Goal: Task Accomplishment & Management: Manage account settings

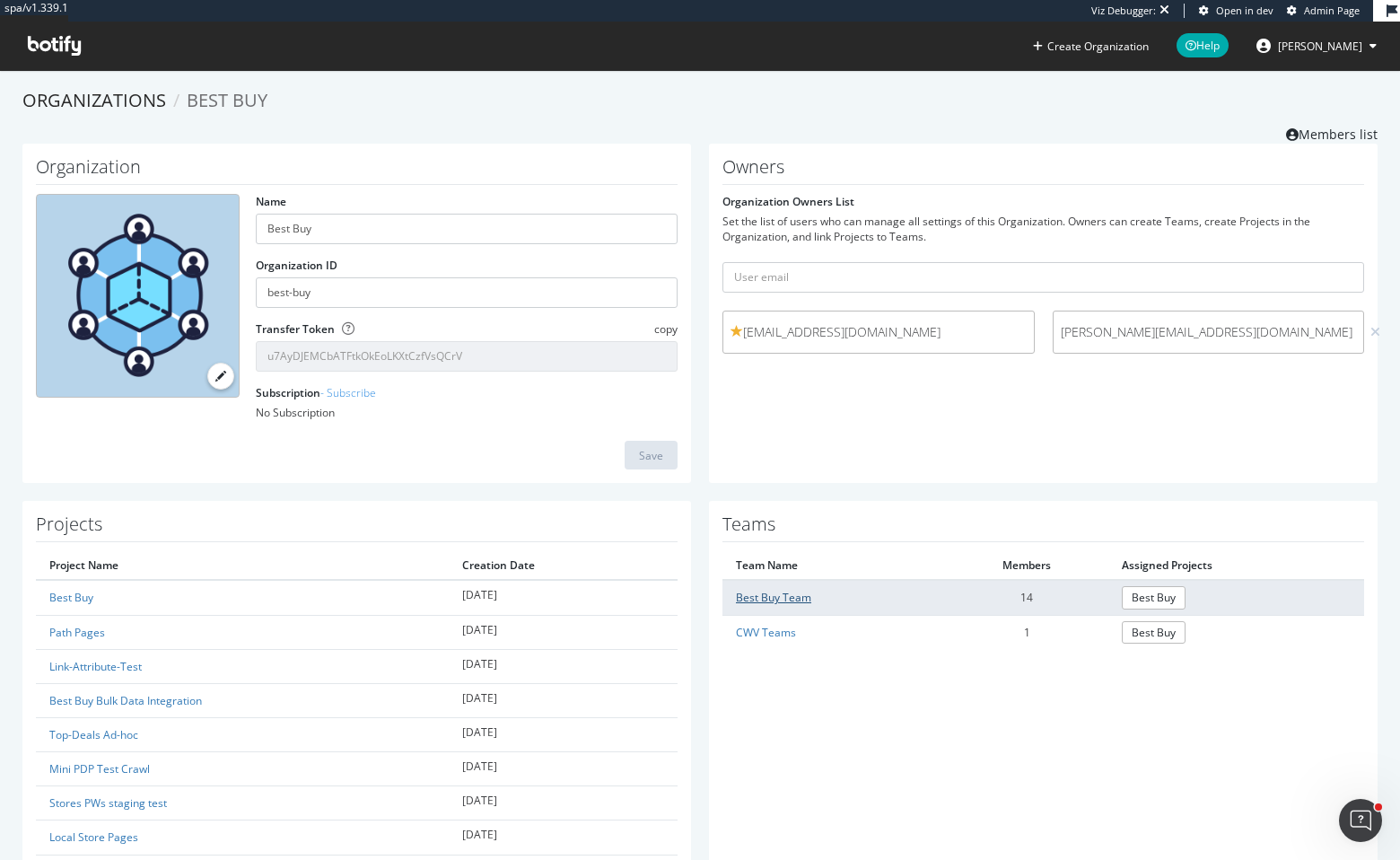
click at [786, 603] on link "Best Buy Team" at bounding box center [773, 597] width 76 height 15
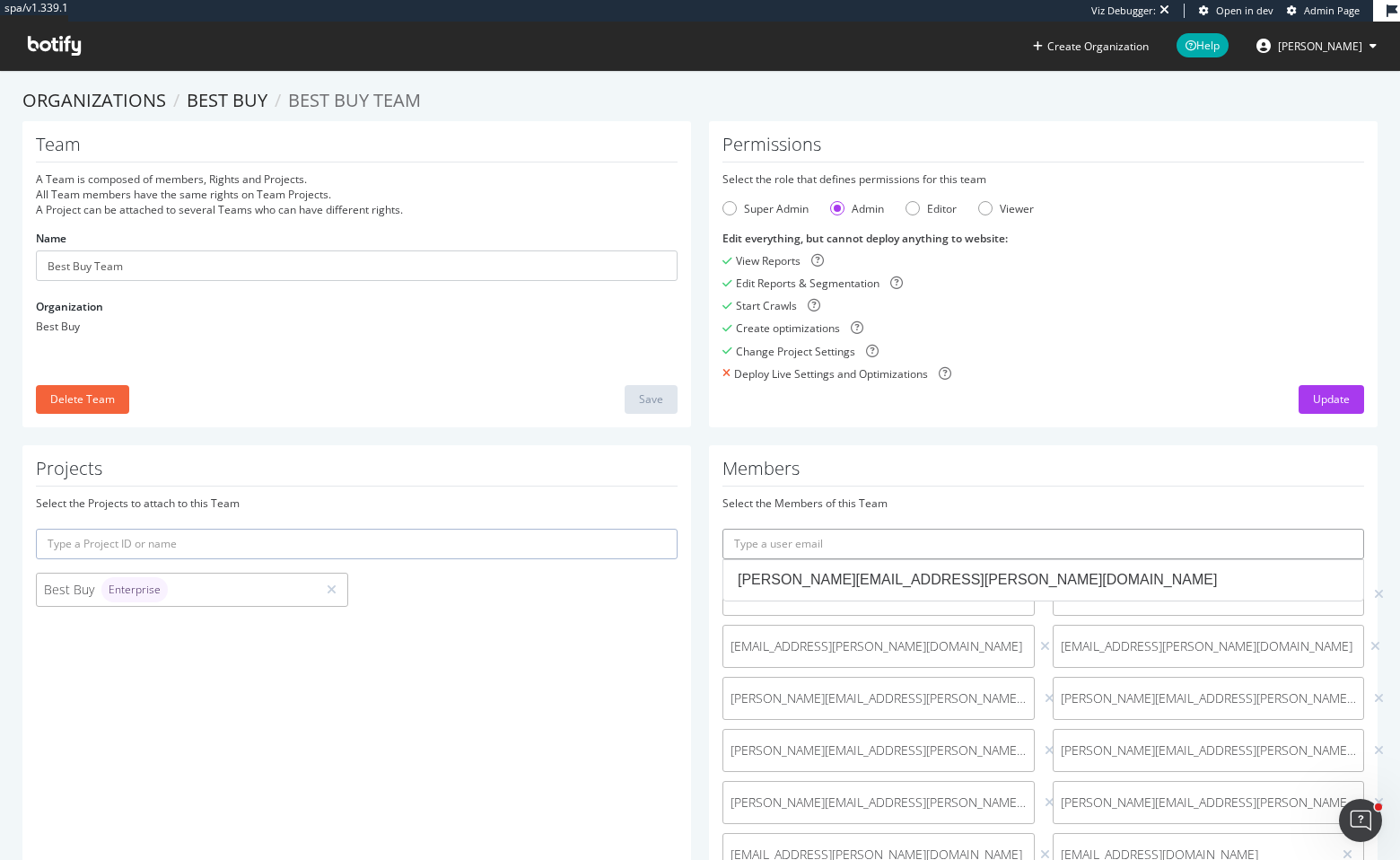
click at [1130, 546] on input "text" at bounding box center [1043, 544] width 642 height 31
paste input "https://app.botify.com/best-buy/best-buy/studio/?analysisSlug=20250923&comparis…"
type input "https://app.botify.com/best-buy/best-buy/studio/?analysisSlug=20250923&comparis…"
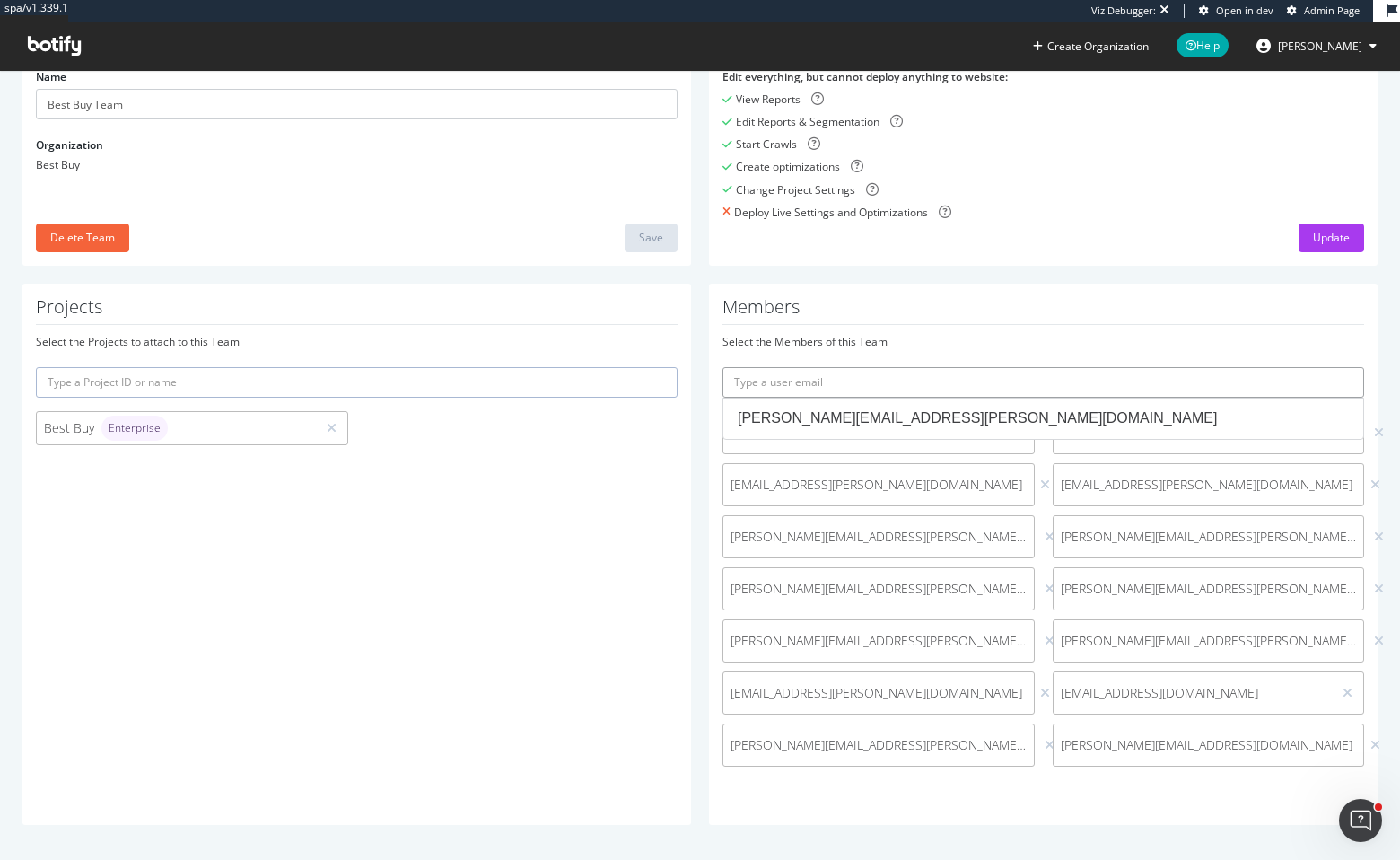
drag, startPoint x: 1289, startPoint y: 370, endPoint x: 1197, endPoint y: 375, distance: 92.1
click at [1197, 374] on input "text" at bounding box center [1043, 382] width 642 height 31
click at [1192, 377] on input "text" at bounding box center [1043, 382] width 642 height 31
click at [1038, 389] on input "text" at bounding box center [1043, 382] width 642 height 31
paste input "brita.martin@bestbuy.com"
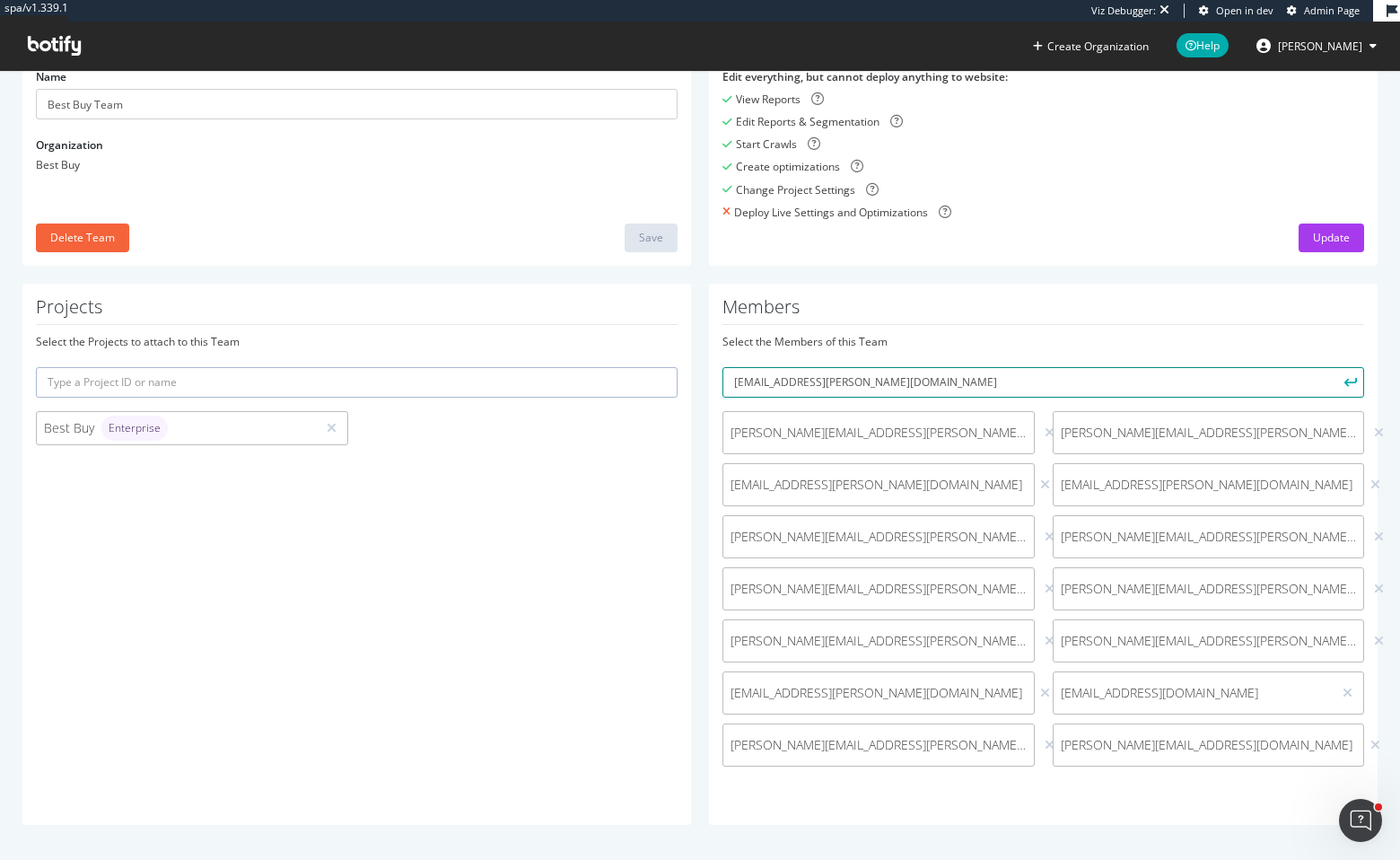
type input "brita.martin@bestbuy.com"
click at [1333, 367] on button "submit" at bounding box center [1349, 382] width 31 height 31
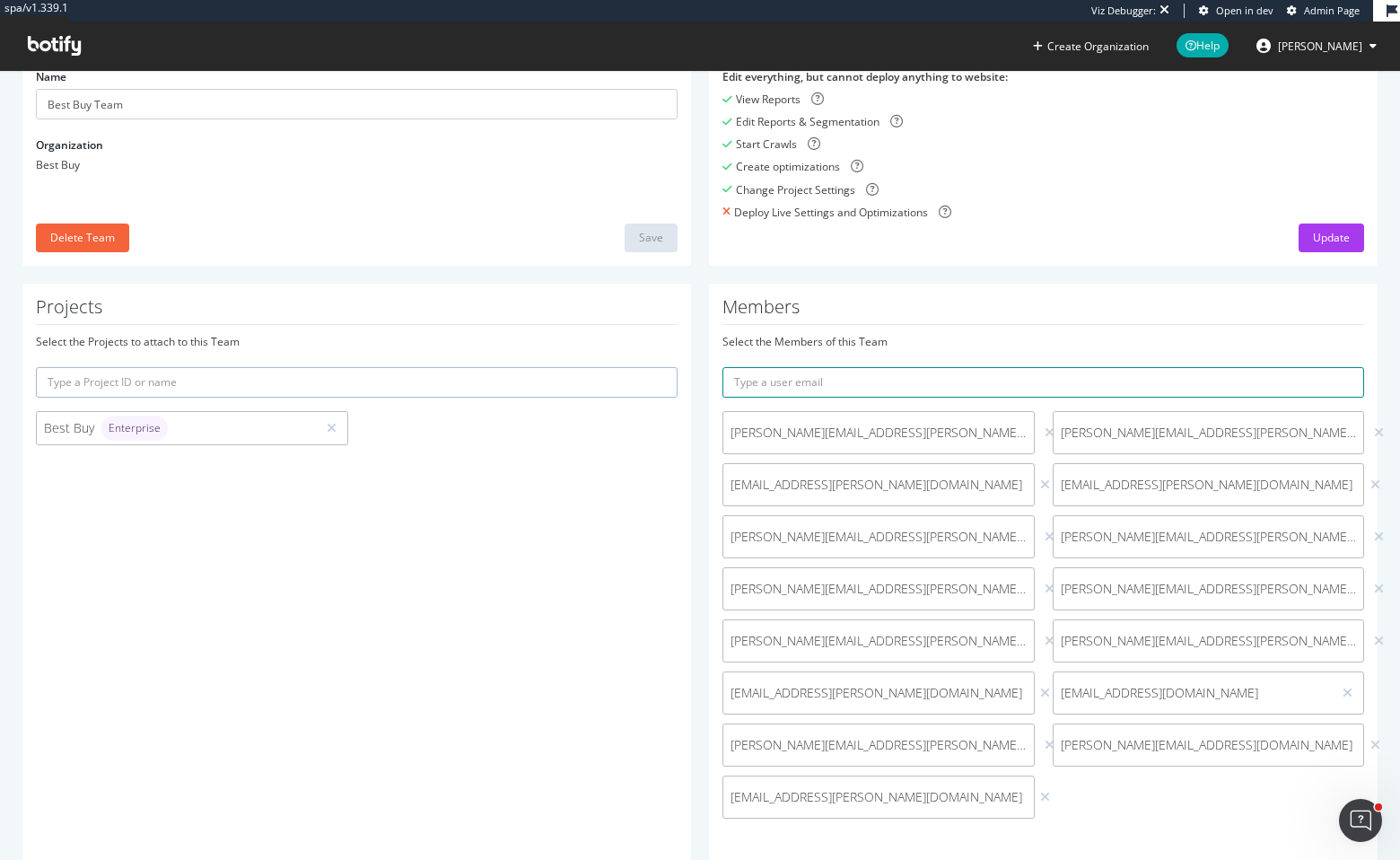
click at [1235, 381] on input "text" at bounding box center [1043, 382] width 642 height 31
click at [1223, 383] on input "text" at bounding box center [1043, 382] width 642 height 31
paste input "david.souza@bestbuy.com"
type input "david.souza@bestbuy.com"
click at [1333, 367] on button "submit" at bounding box center [1349, 382] width 31 height 31
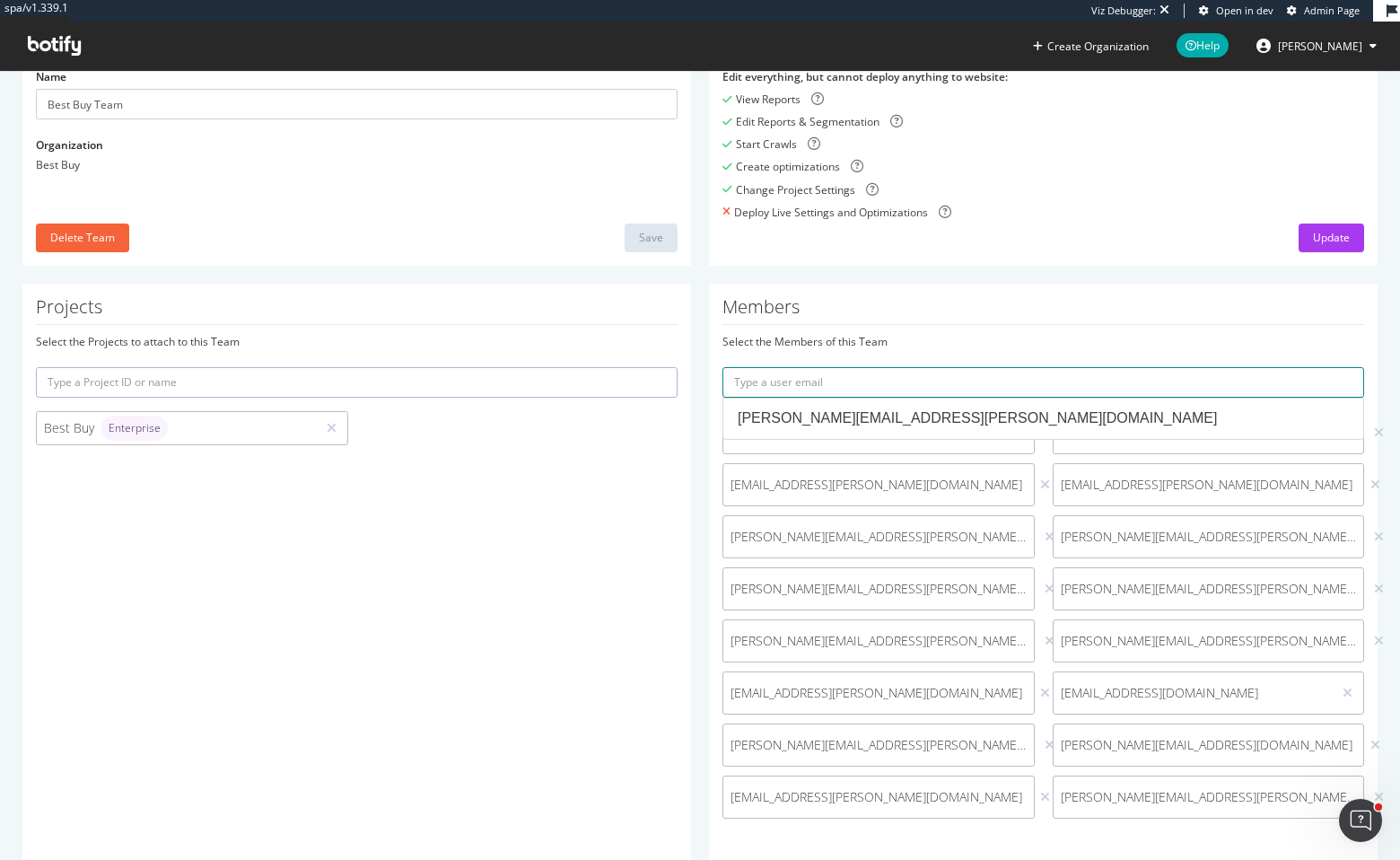
click at [1115, 387] on input "text" at bounding box center [1043, 382] width 642 height 31
paste input "james.lane2@bestbuy.com"
type input "james.lane2@bestbuy.com"
click at [1333, 367] on button "submit" at bounding box center [1349, 382] width 31 height 31
click at [1210, 381] on input "text" at bounding box center [1043, 382] width 642 height 31
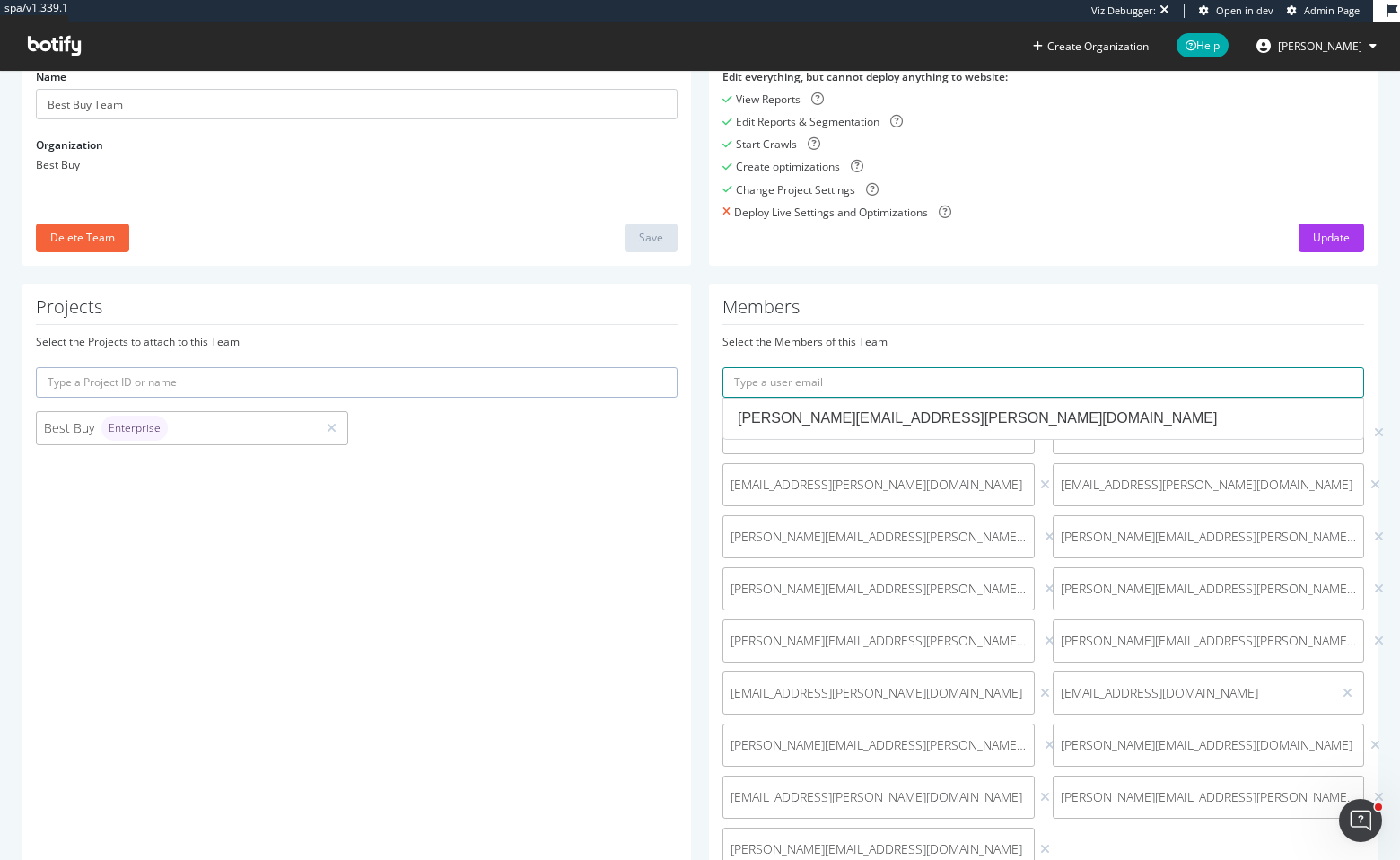
click at [1170, 384] on input "text" at bounding box center [1043, 382] width 642 height 31
paste input "k5tran@bestbuycanada.ca"
type input "k5tran@bestbuycanada.ca"
click at [1333, 367] on button "submit" at bounding box center [1349, 382] width 31 height 31
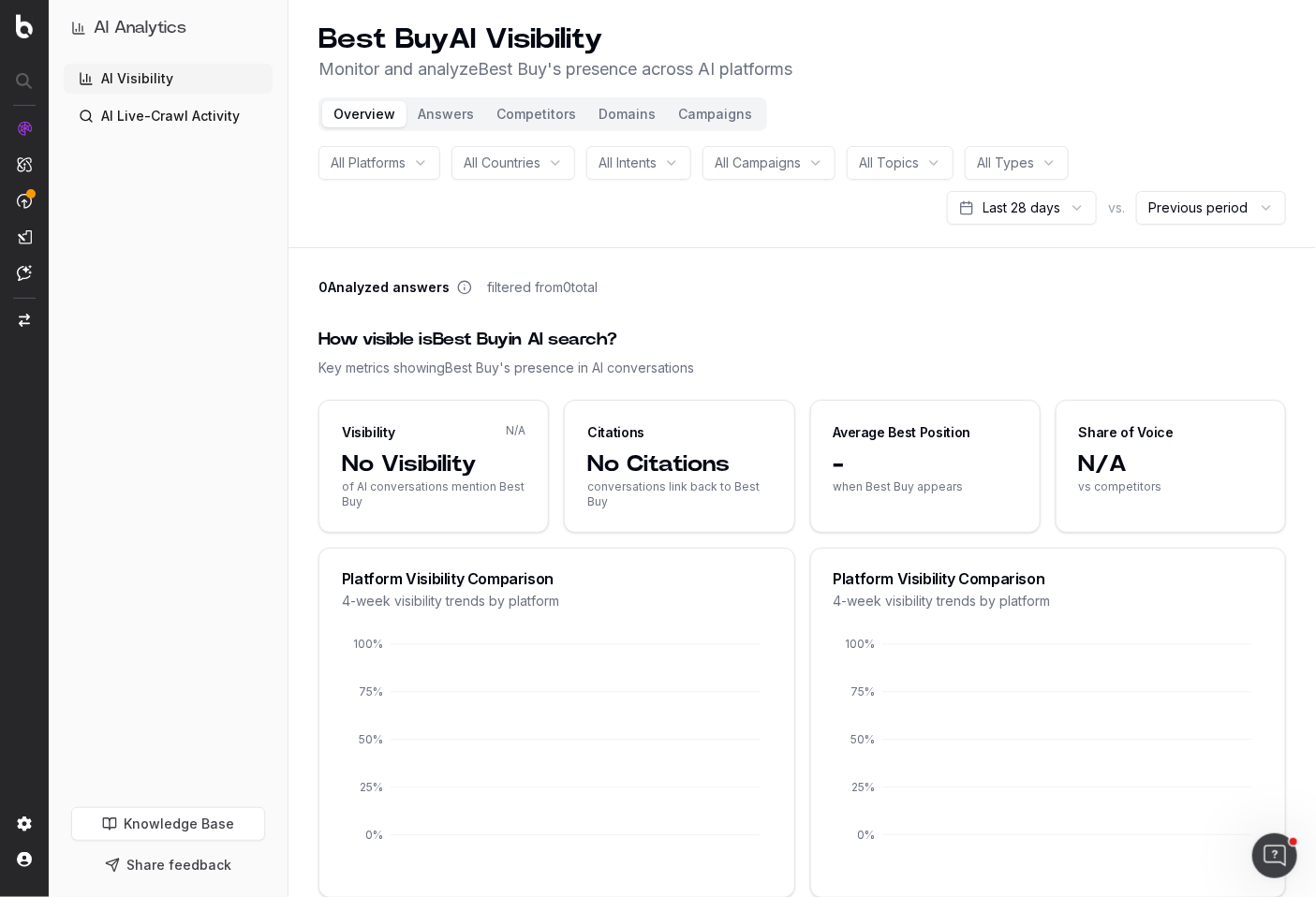
click at [150, 112] on link "AI Live-Crawl Activity" at bounding box center [168, 116] width 209 height 30
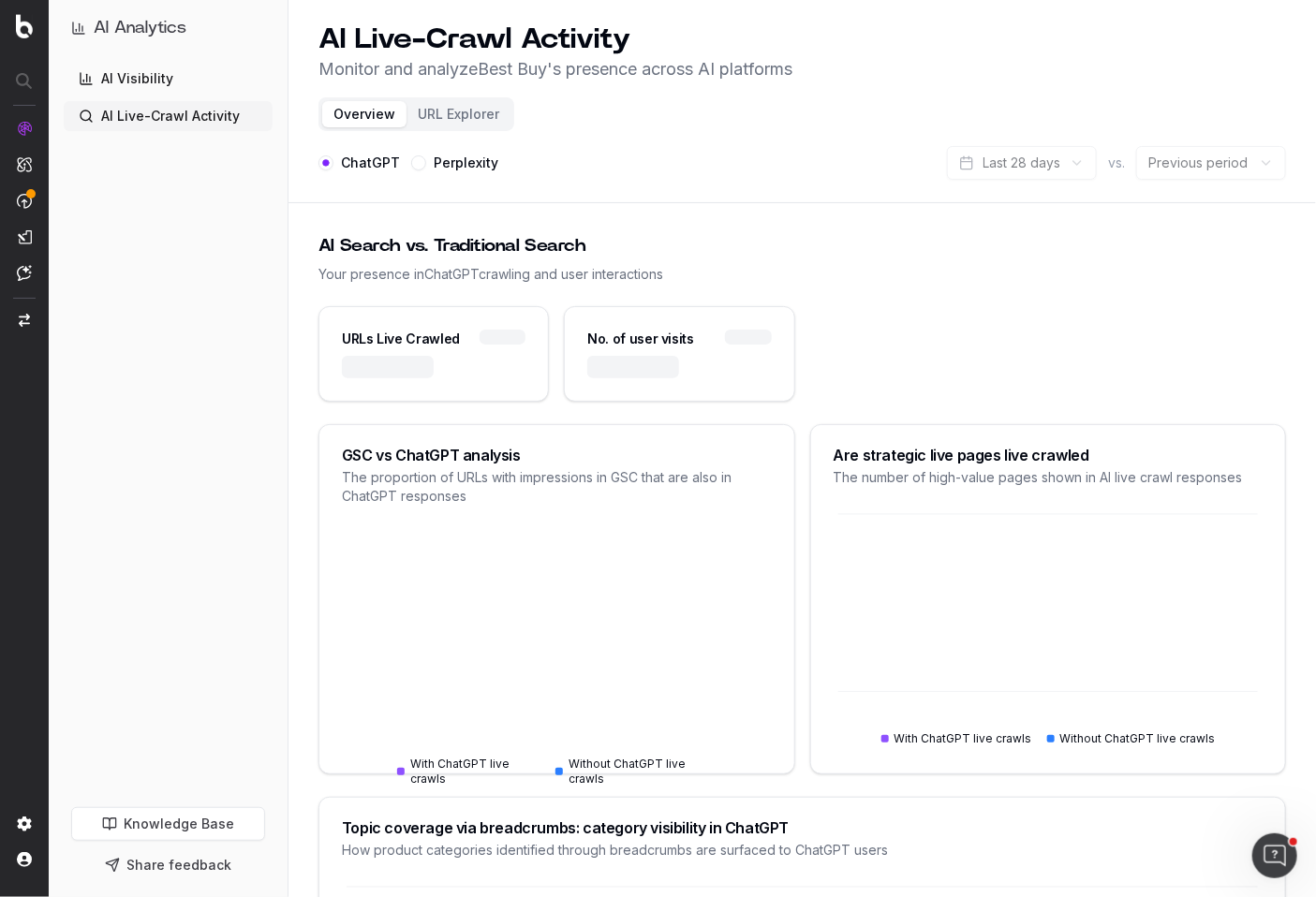
click at [167, 87] on link "AI Visibility" at bounding box center [168, 79] width 209 height 30
